Goal: Information Seeking & Learning: Compare options

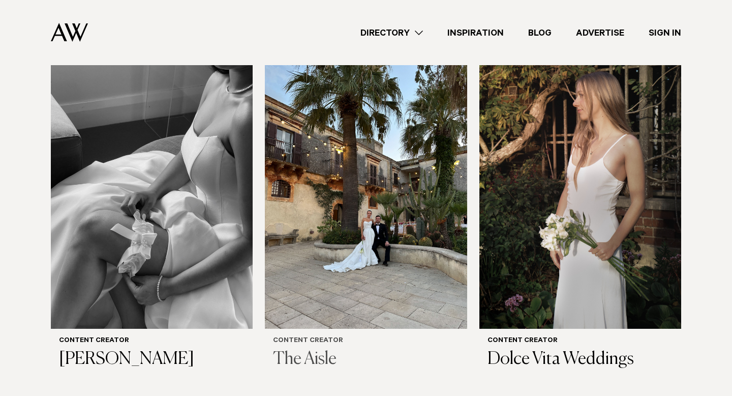
scroll to position [353, 0]
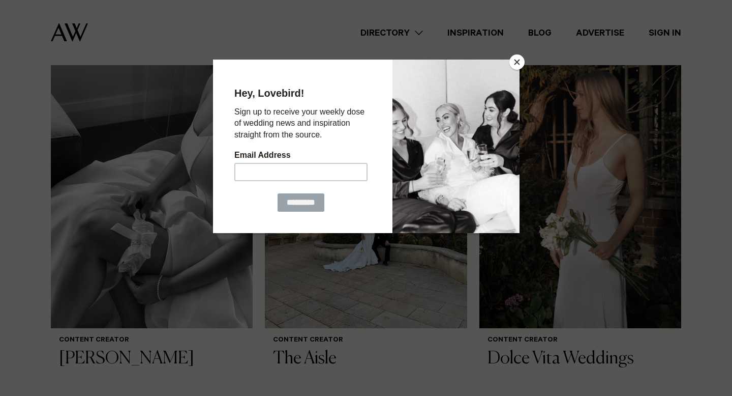
click at [514, 65] on button "Close" at bounding box center [517, 61] width 15 height 15
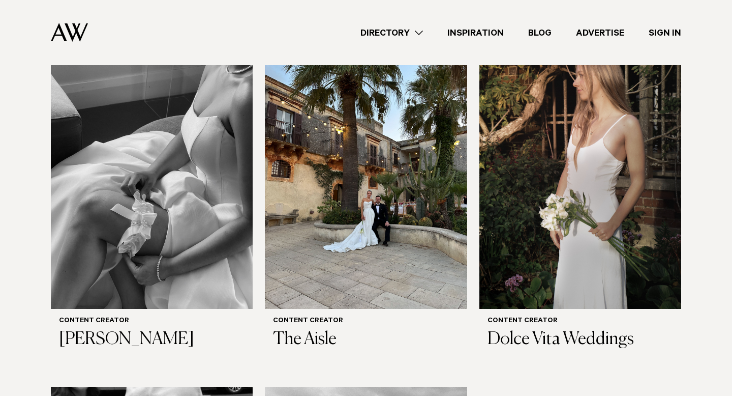
scroll to position [375, 0]
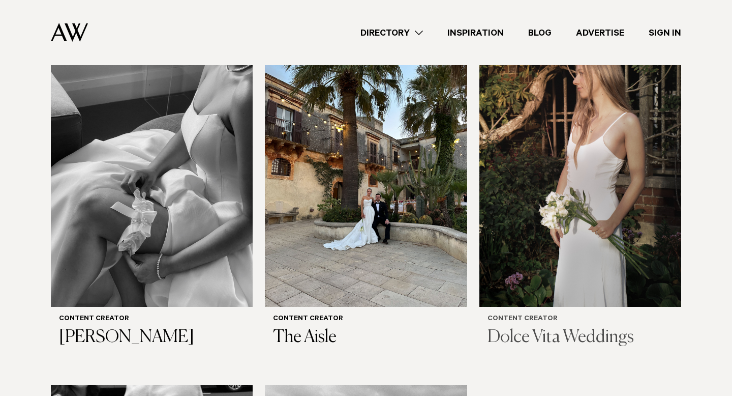
click at [574, 176] on img at bounding box center [581, 171] width 202 height 271
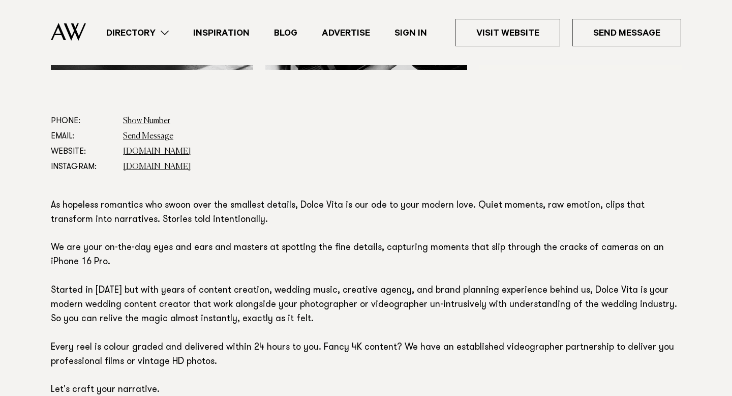
scroll to position [519, 0]
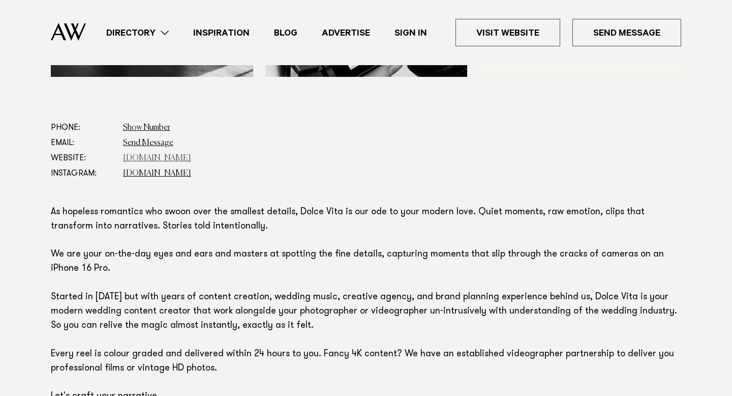
click at [157, 158] on link "www.canva.com" at bounding box center [157, 158] width 68 height 8
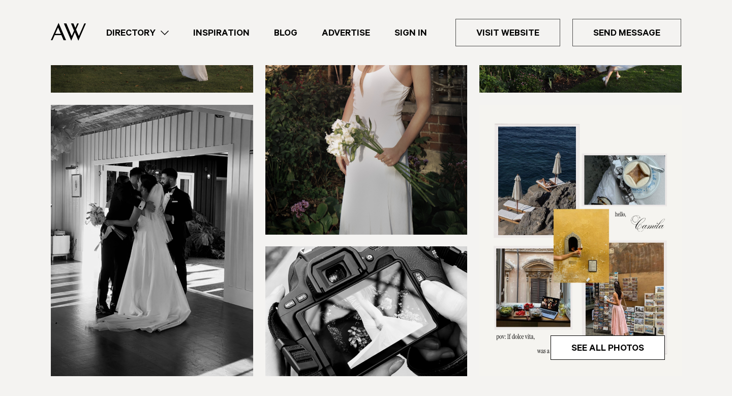
scroll to position [221, 0]
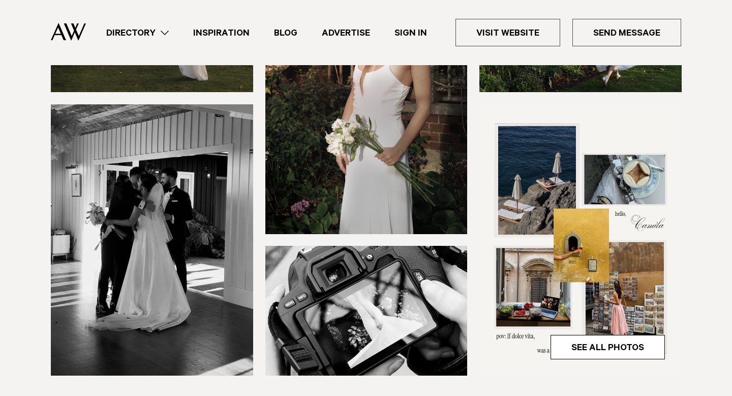
click at [425, 301] on img at bounding box center [366, 311] width 202 height 130
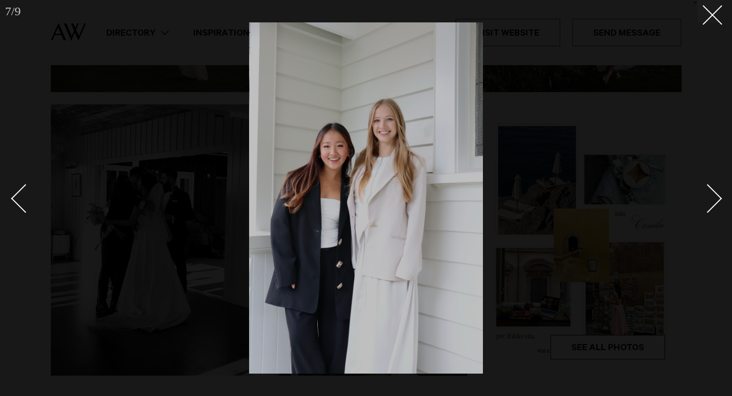
click at [578, 263] on div at bounding box center [366, 198] width 732 height 396
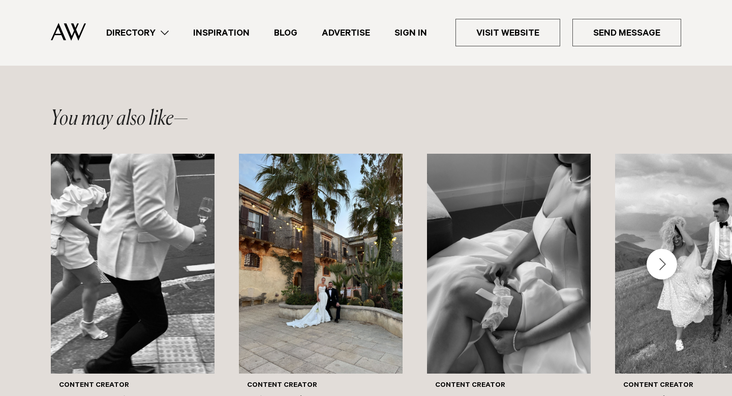
scroll to position [1256, 0]
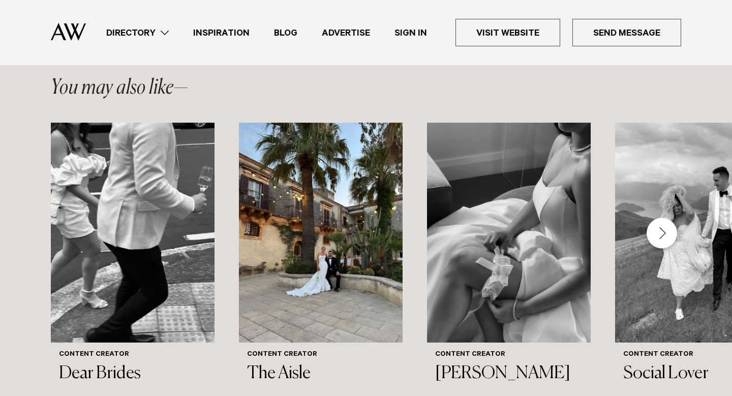
click at [162, 28] on link "Directory" at bounding box center [137, 33] width 87 height 14
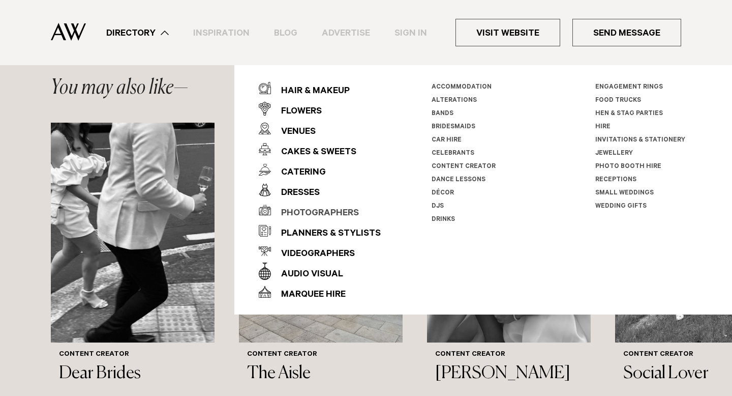
click at [310, 210] on div "Photographers" at bounding box center [315, 213] width 88 height 20
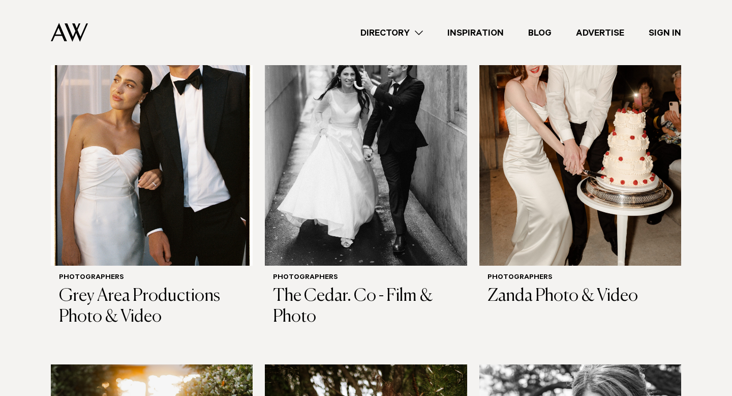
scroll to position [2959, 0]
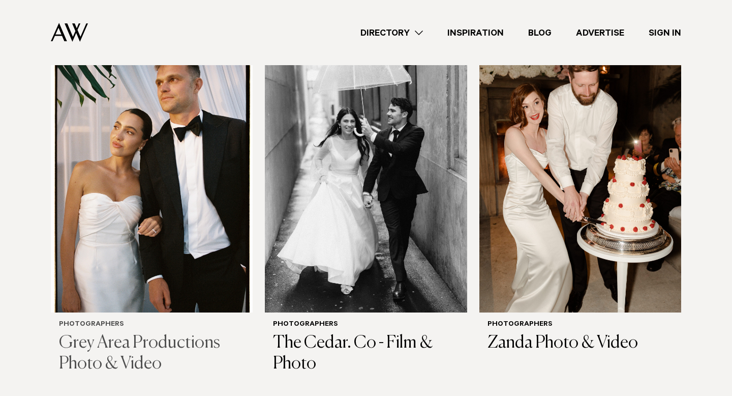
click at [131, 233] on img at bounding box center [152, 176] width 202 height 271
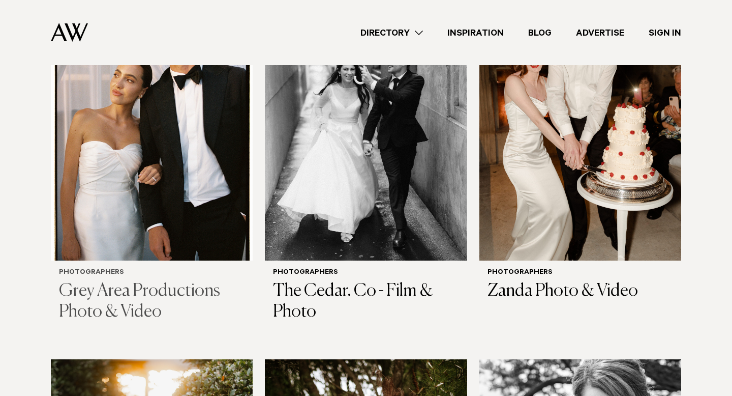
scroll to position [2981, 0]
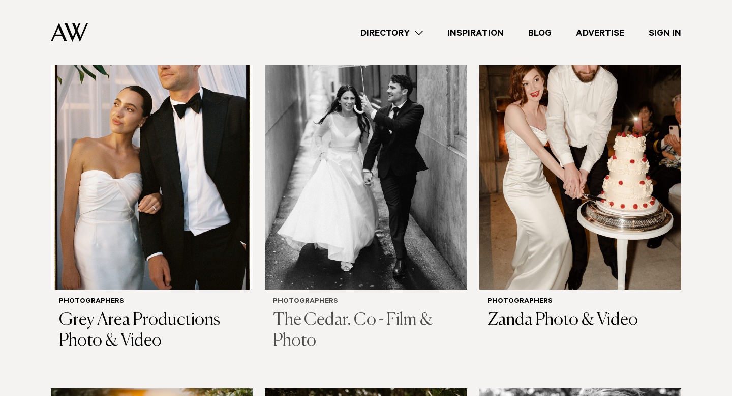
click at [395, 124] on img at bounding box center [366, 153] width 202 height 271
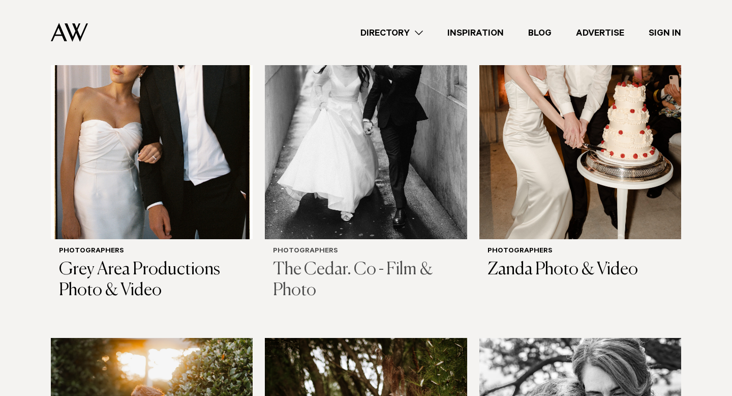
scroll to position [3045, 0]
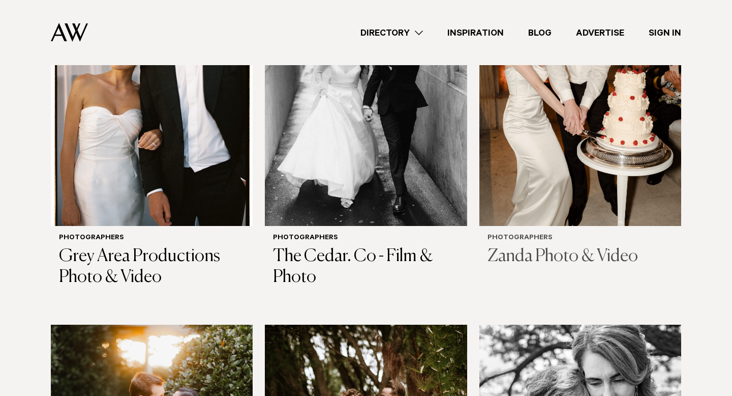
click at [582, 201] on img at bounding box center [581, 90] width 202 height 271
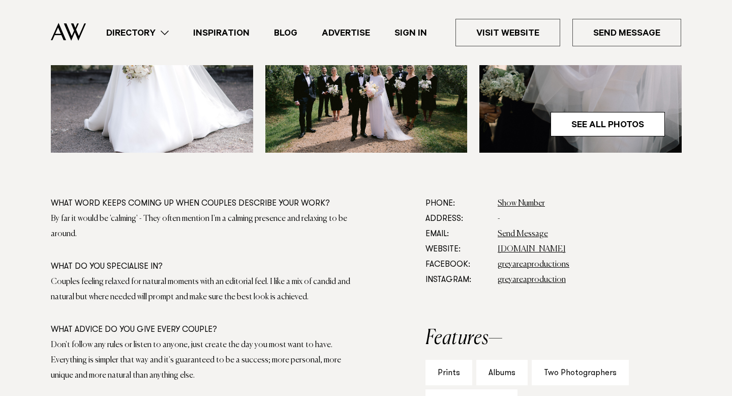
scroll to position [379, 0]
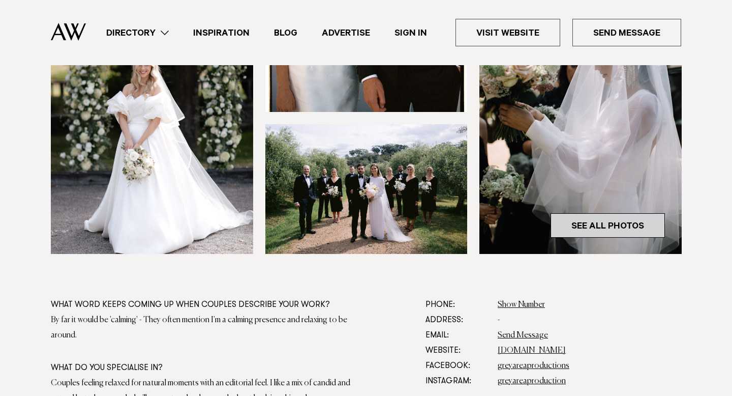
click at [607, 217] on link "See All Photos" at bounding box center [608, 225] width 114 height 24
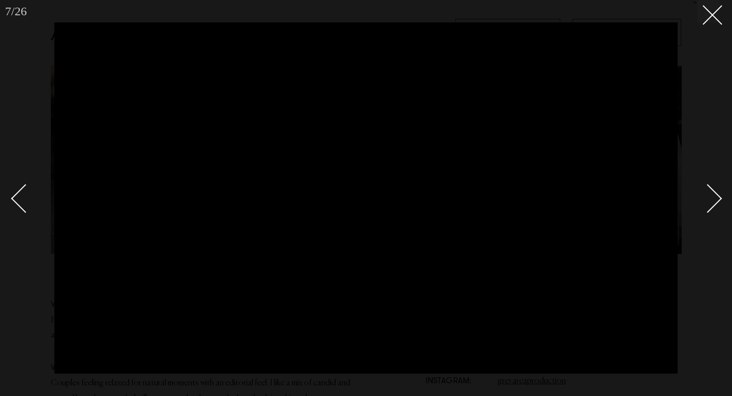
click at [33, 44] on div at bounding box center [366, 198] width 732 height 396
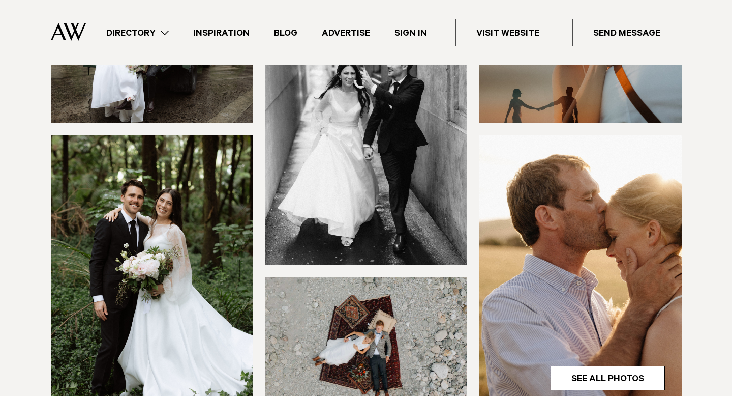
scroll to position [436, 0]
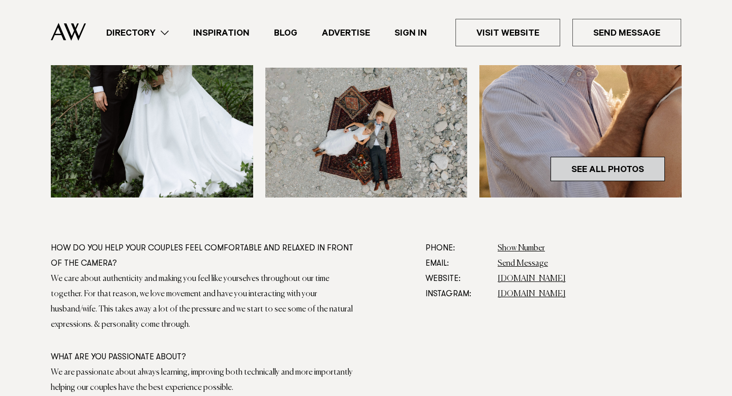
click at [606, 167] on link "See All Photos" at bounding box center [608, 169] width 114 height 24
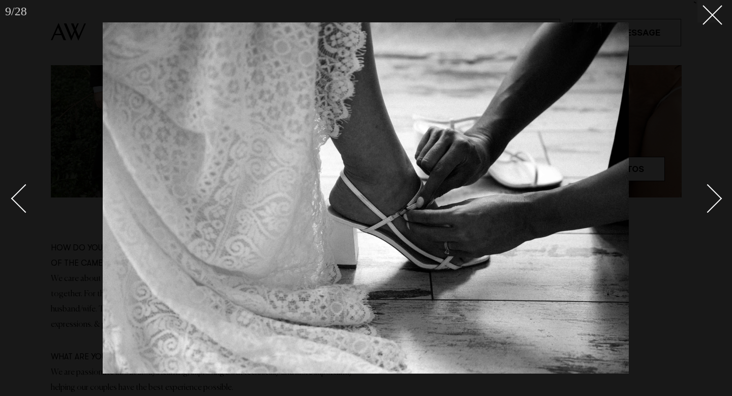
click at [549, 162] on img at bounding box center [366, 197] width 526 height 351
click at [668, 87] on div at bounding box center [366, 198] width 732 height 396
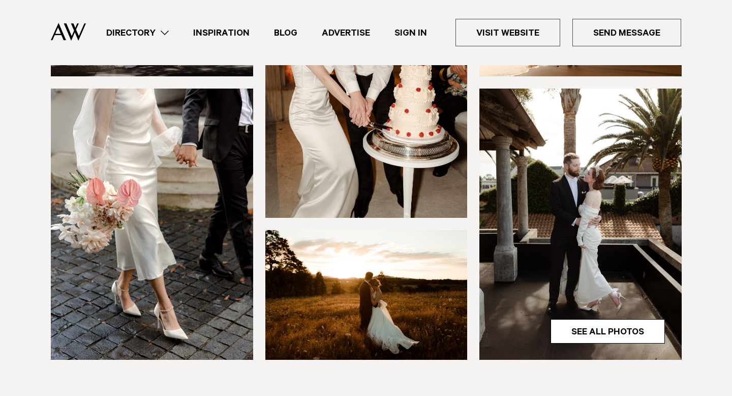
scroll to position [338, 0]
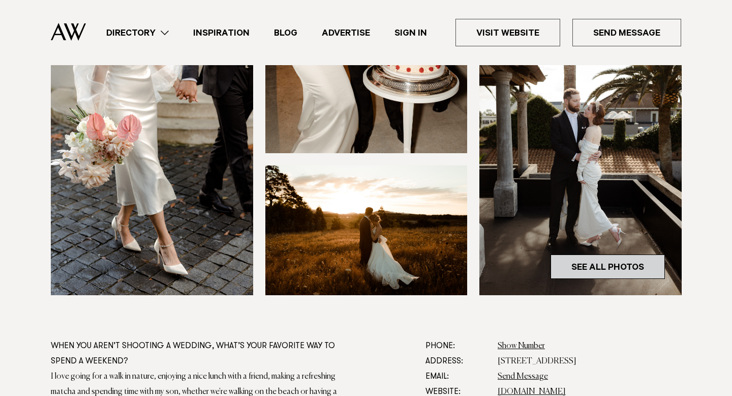
click at [637, 259] on link "See All Photos" at bounding box center [608, 266] width 114 height 24
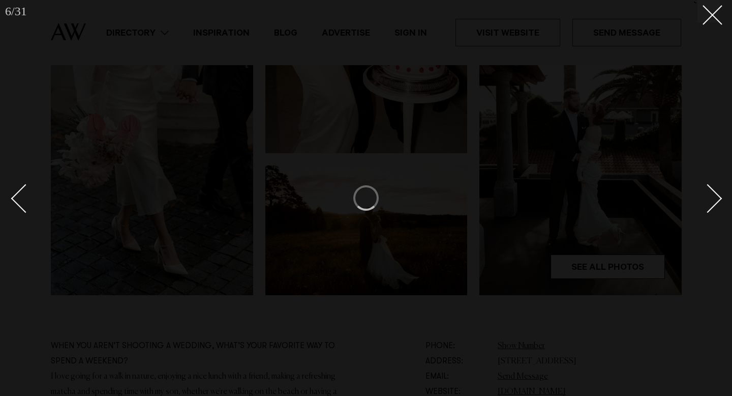
click at [619, 234] on div at bounding box center [366, 198] width 732 height 396
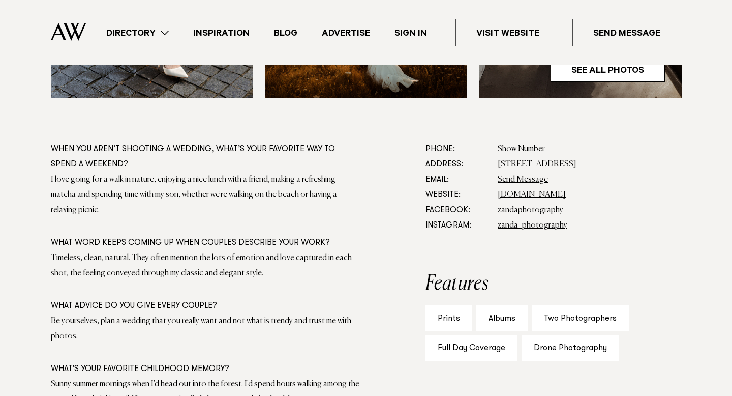
scroll to position [558, 0]
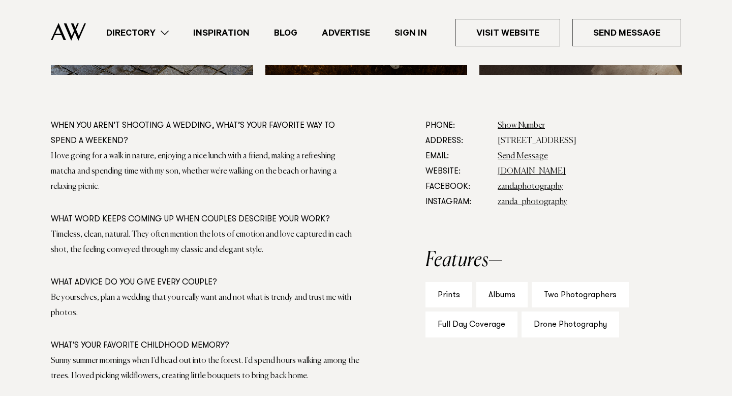
click at [495, 298] on div "Albums" at bounding box center [501, 295] width 51 height 26
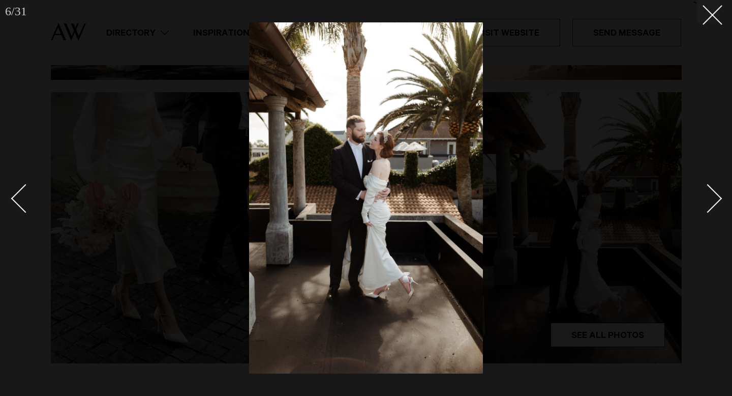
click at [598, 244] on div at bounding box center [366, 198] width 732 height 396
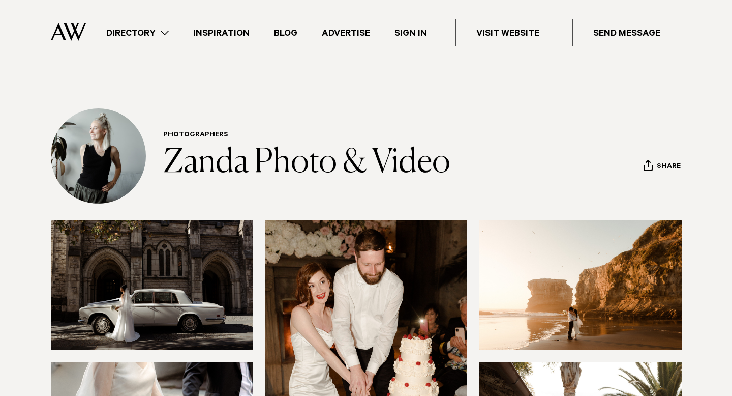
click at [137, 29] on link "Directory" at bounding box center [137, 33] width 87 height 14
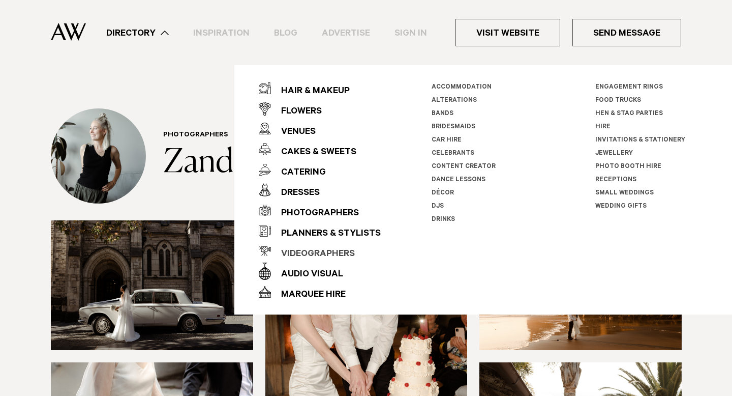
click at [315, 256] on div "Videographers" at bounding box center [313, 254] width 84 height 20
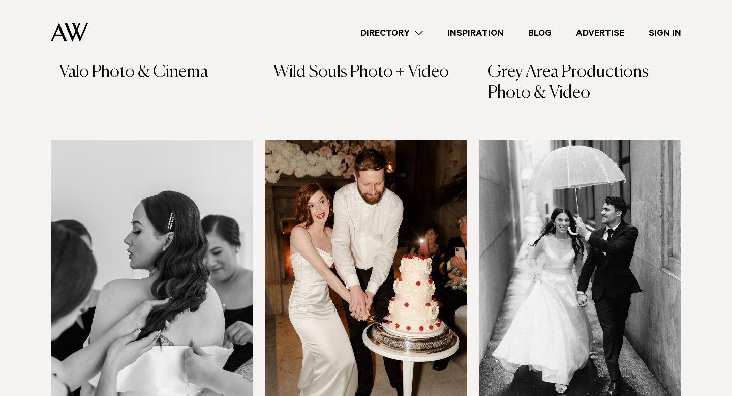
scroll to position [1358, 0]
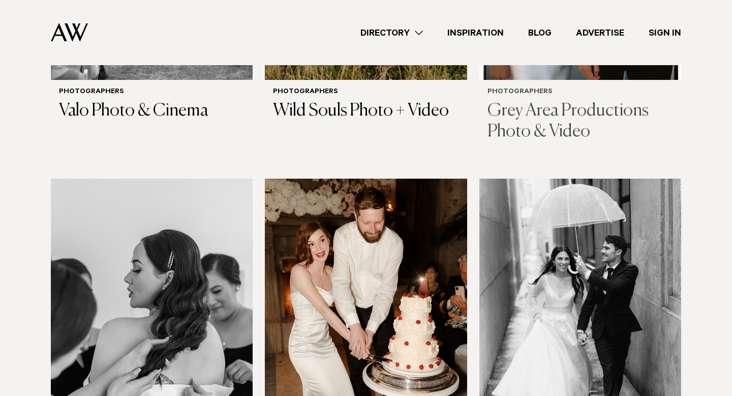
click at [542, 101] on h3 "Grey Area Productions Photo & Video" at bounding box center [581, 122] width 186 height 42
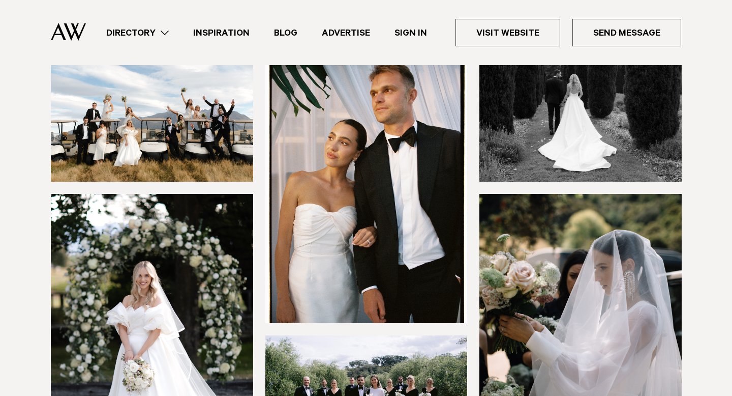
scroll to position [122, 0]
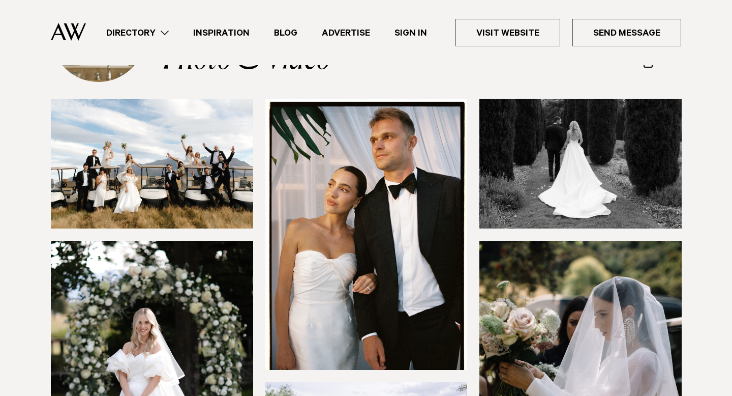
click at [427, 168] on img at bounding box center [366, 234] width 202 height 271
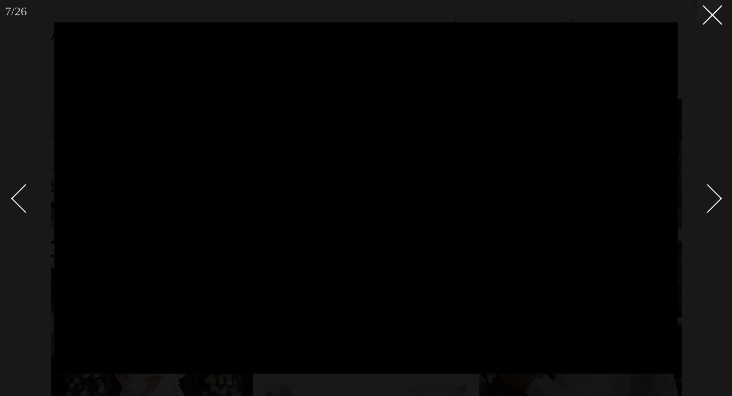
click at [694, 143] on div at bounding box center [366, 198] width 732 height 396
